Goal: Task Accomplishment & Management: Complete application form

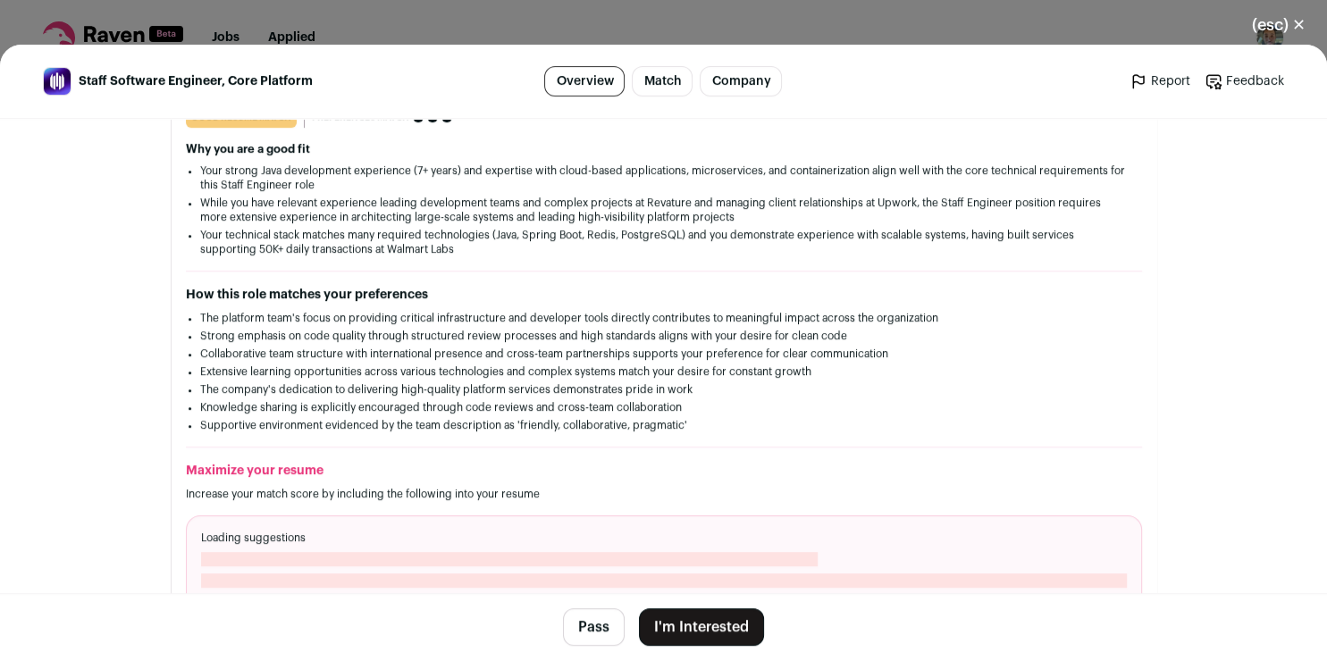
scroll to position [408, 0]
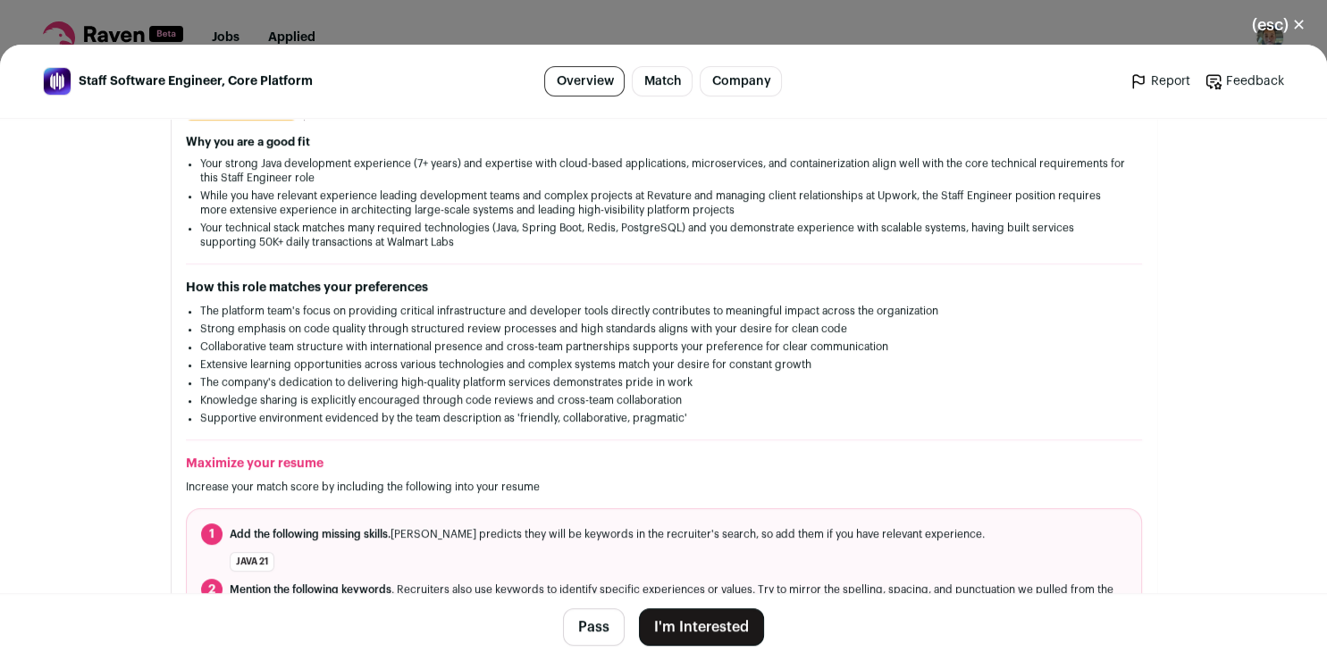
click at [710, 629] on button "I'm Interested" at bounding box center [701, 628] width 125 height 38
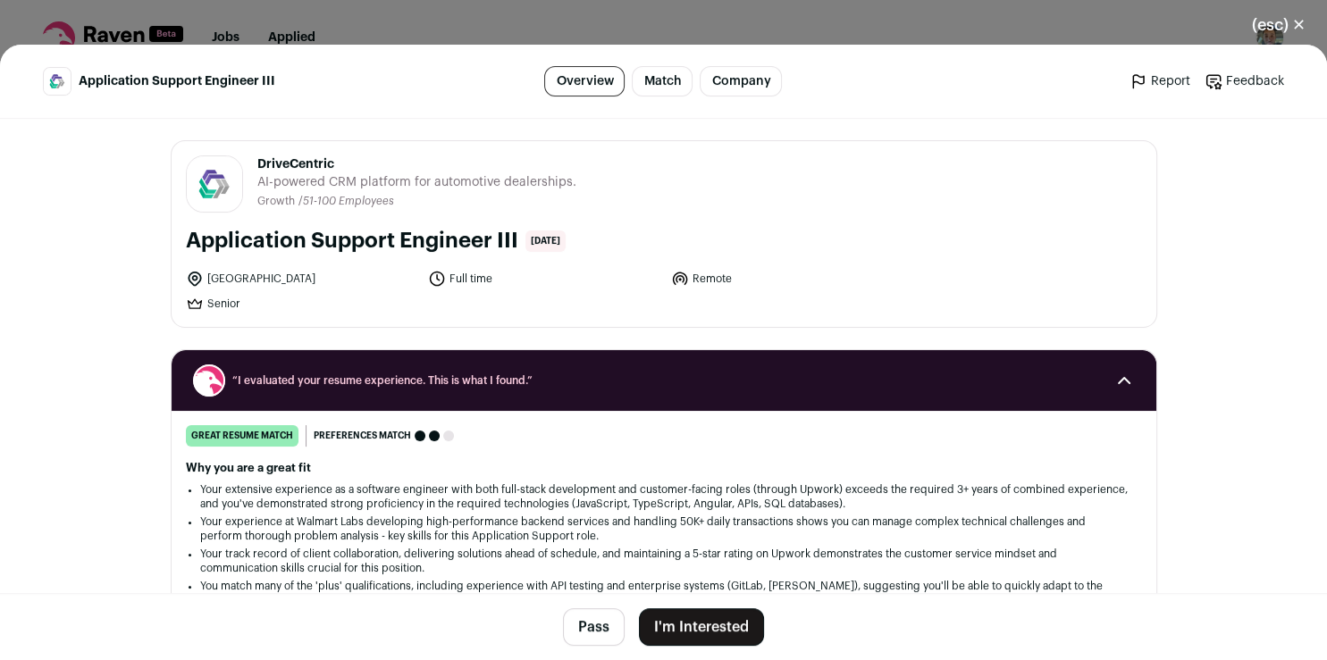
click at [717, 634] on button "I'm Interested" at bounding box center [701, 628] width 125 height 38
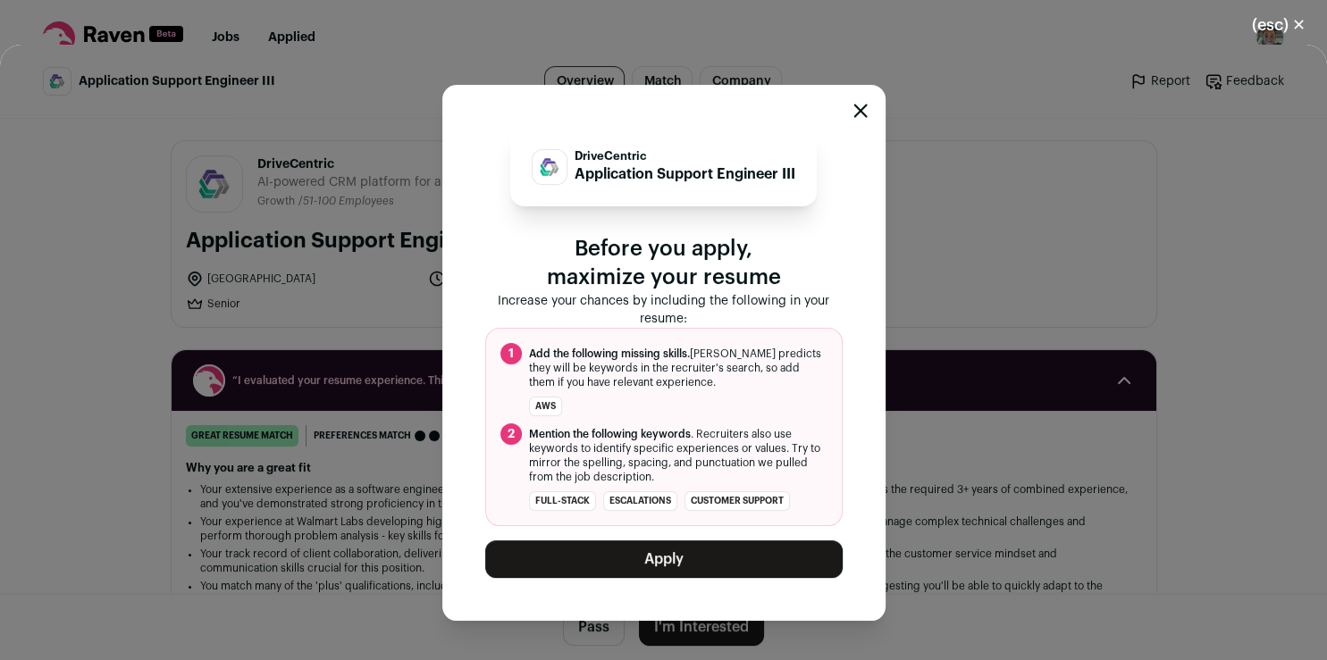
click at [676, 565] on button "Apply" at bounding box center [663, 560] width 357 height 38
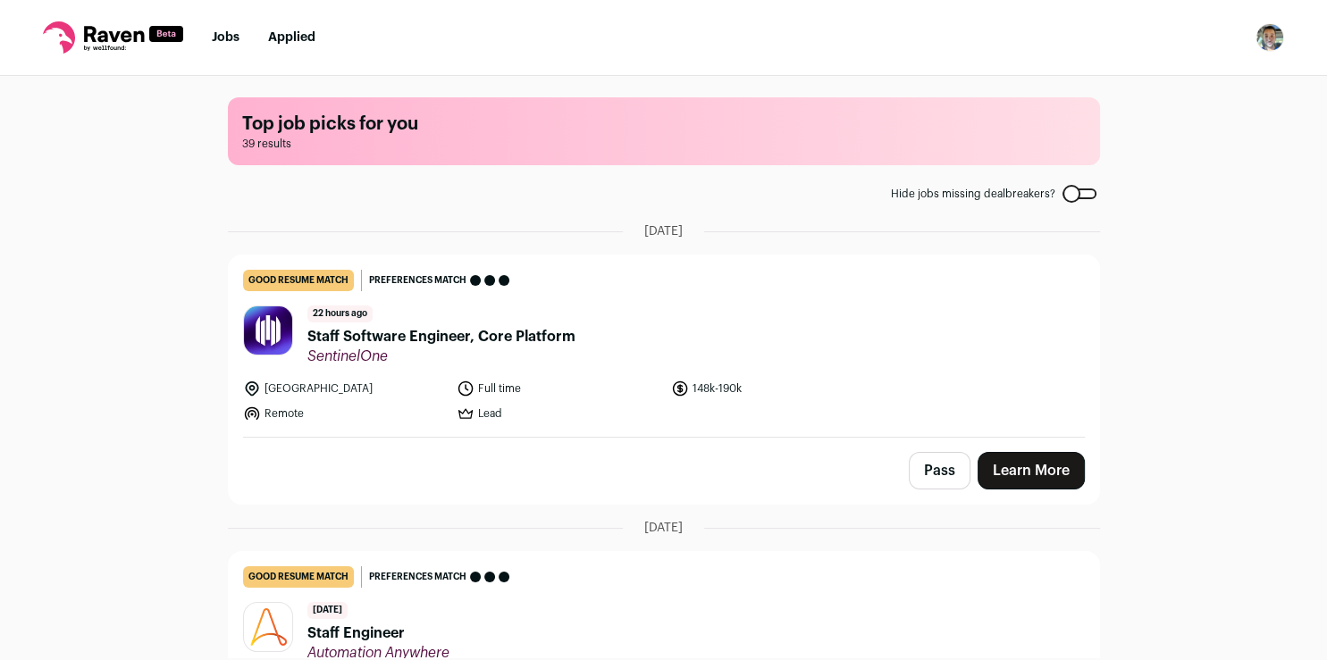
click at [933, 465] on button "Pass" at bounding box center [940, 471] width 62 height 38
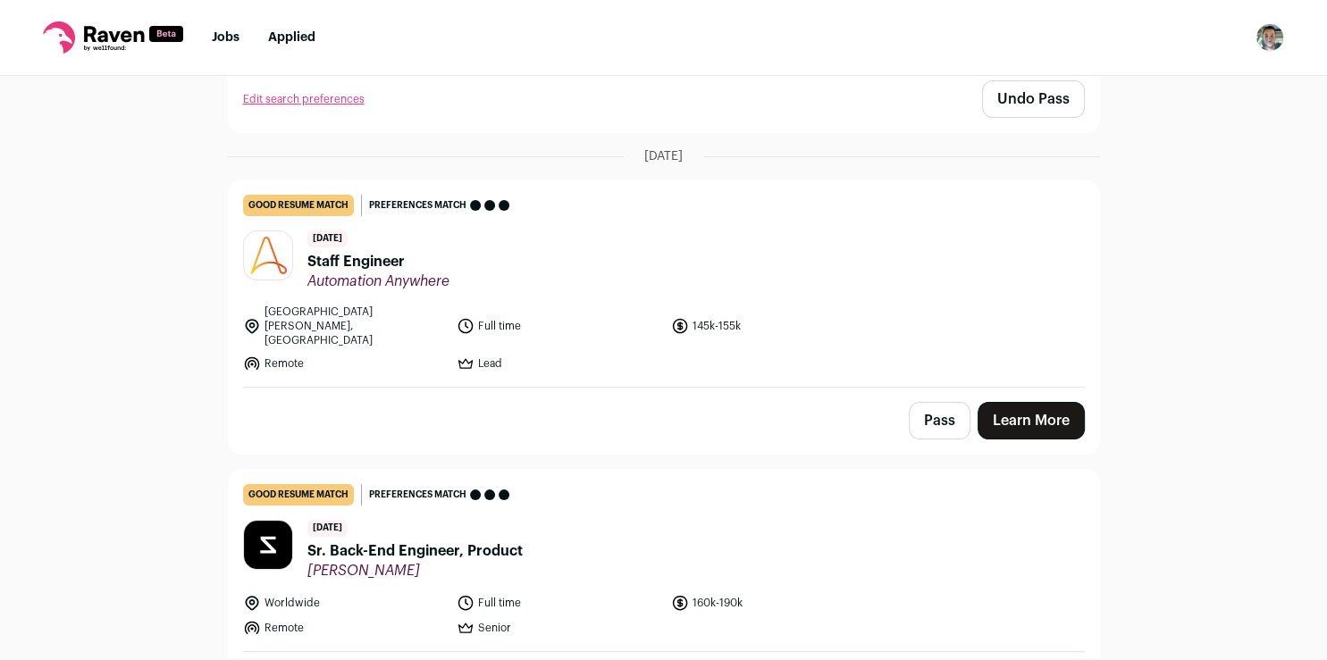
scroll to position [386, 0]
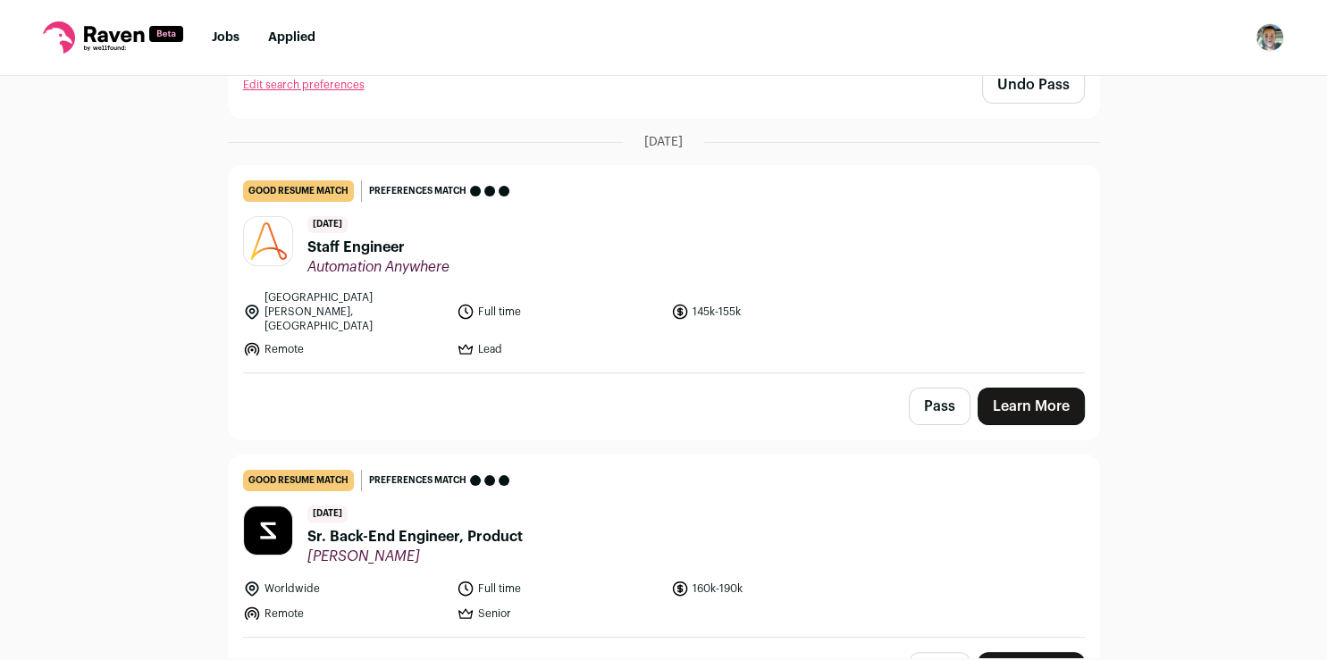
click at [918, 388] on button "Pass" at bounding box center [940, 407] width 62 height 38
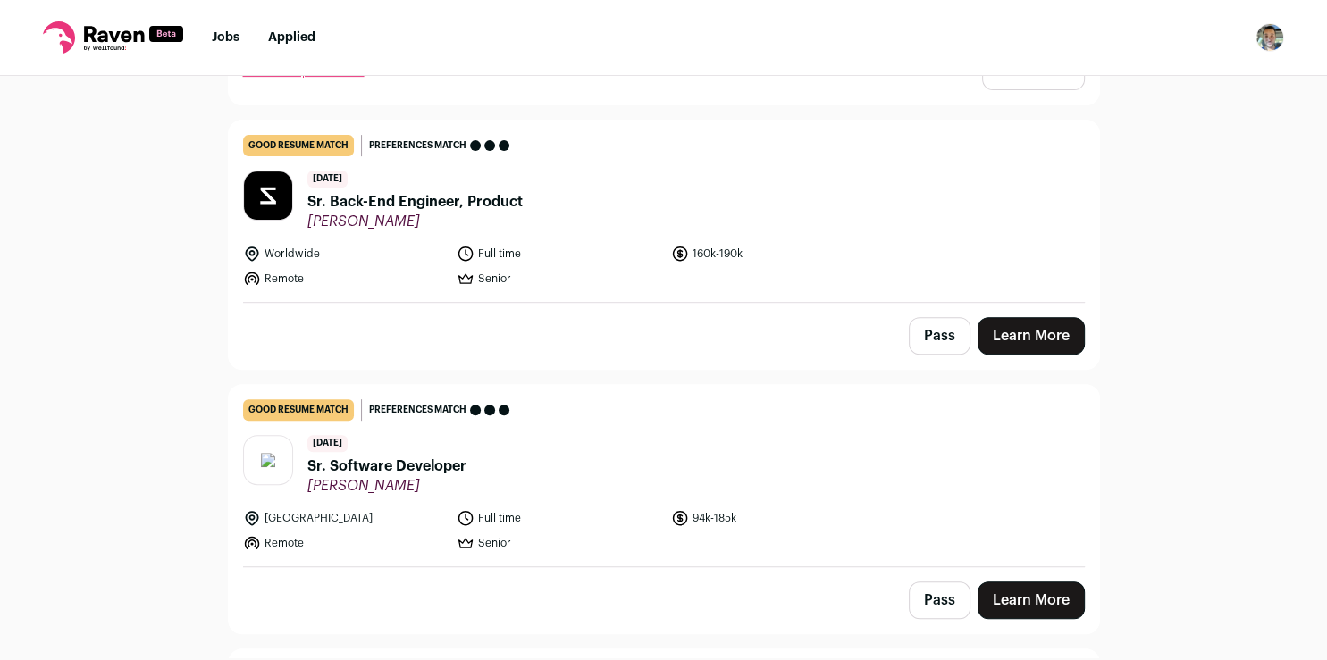
scroll to position [728, 0]
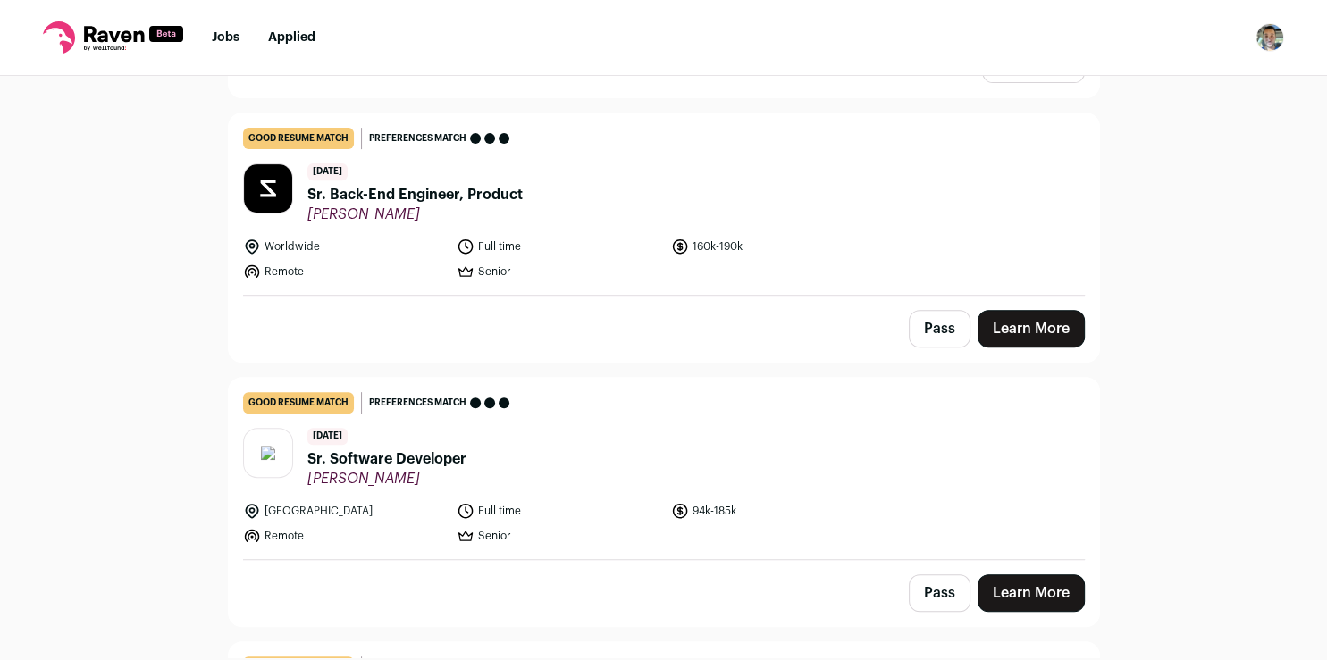
click at [1025, 575] on link "Learn More" at bounding box center [1031, 594] width 107 height 38
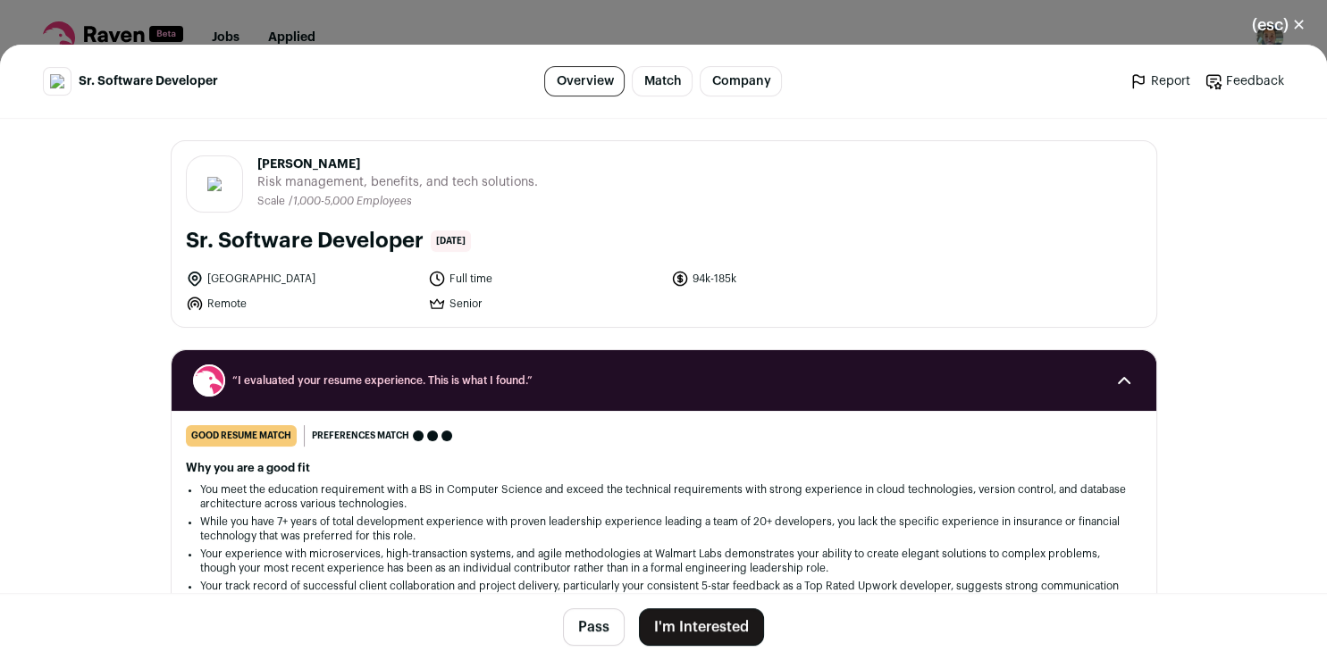
click at [699, 628] on button "I'm Interested" at bounding box center [701, 628] width 125 height 38
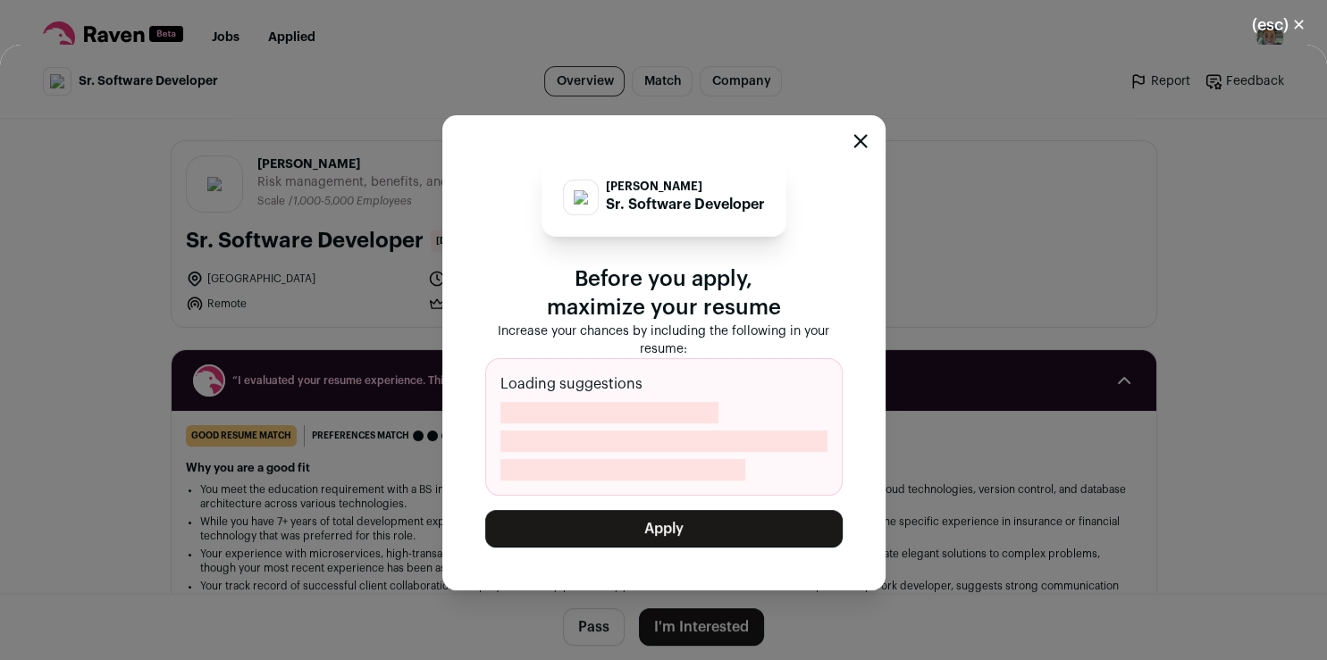
click at [687, 533] on button "Apply" at bounding box center [663, 529] width 357 height 38
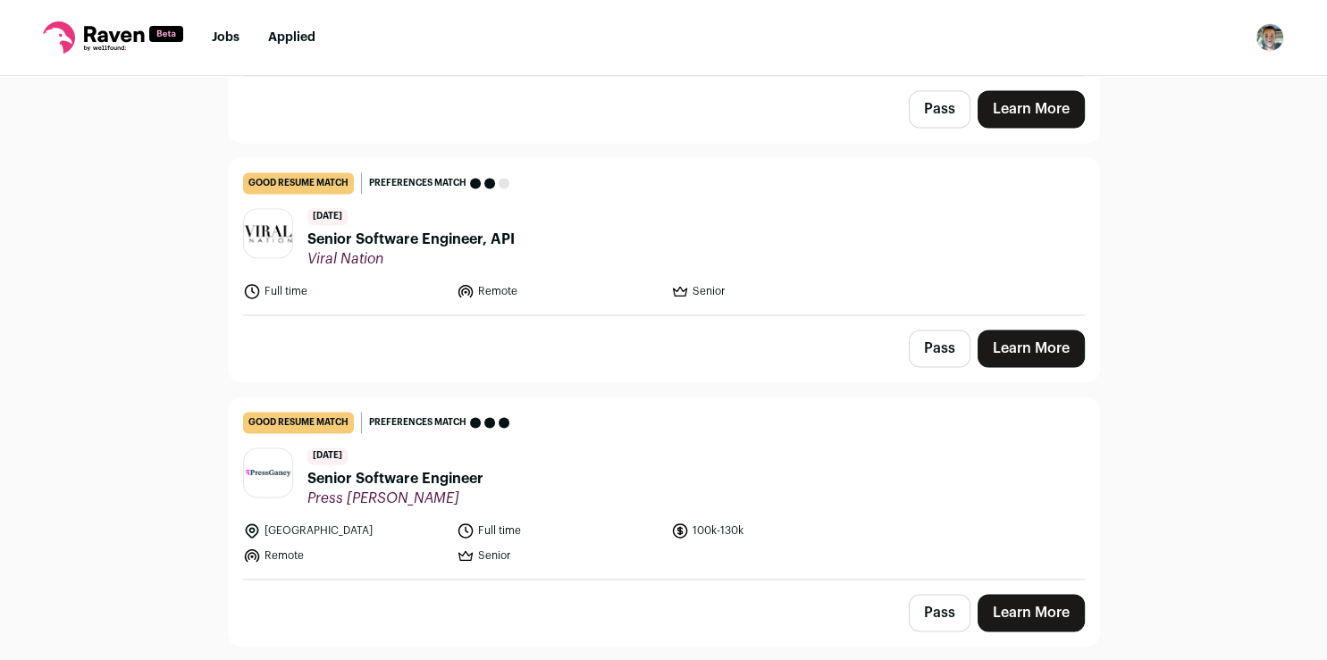
scroll to position [2869, 0]
